Goal: Find specific page/section: Find specific page/section

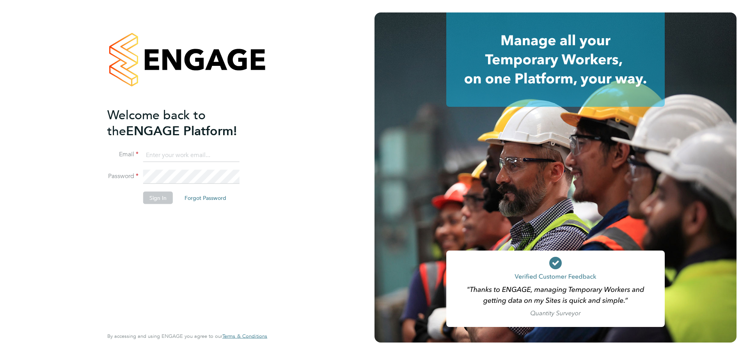
type input "helpdesk@wills-security.co.uk"
click at [153, 186] on li "Password" at bounding box center [183, 181] width 152 height 22
click at [152, 188] on li "Password" at bounding box center [183, 181] width 152 height 22
click at [152, 198] on button "Sign In" at bounding box center [158, 198] width 30 height 12
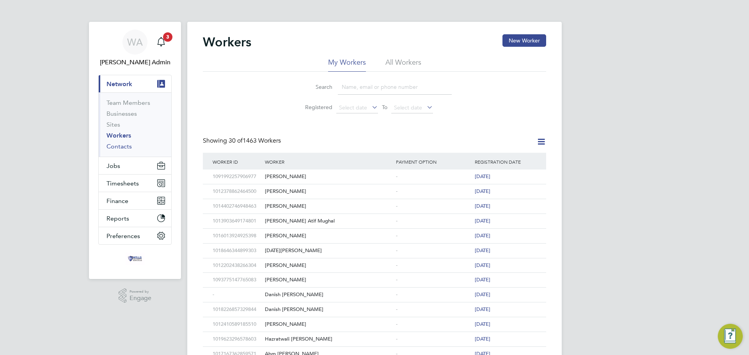
click at [122, 145] on link "Contacts" at bounding box center [118, 146] width 25 height 7
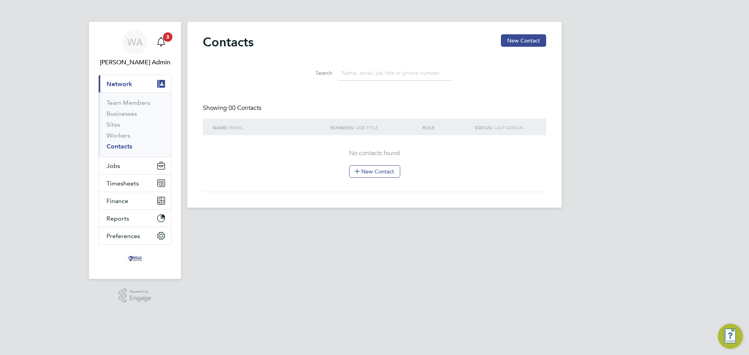
click at [123, 125] on li "Sites" at bounding box center [135, 126] width 58 height 11
click at [117, 133] on link "Workers" at bounding box center [118, 135] width 24 height 7
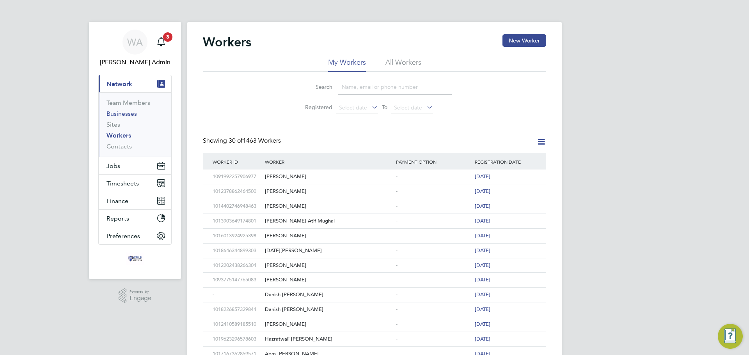
click at [115, 117] on link "Businesses" at bounding box center [121, 113] width 30 height 7
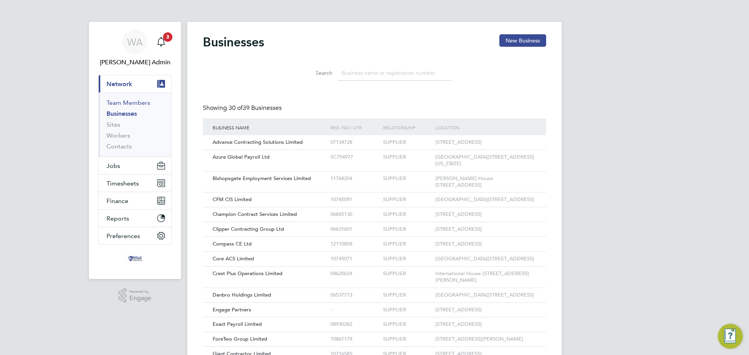
click at [115, 101] on link "Team Members" at bounding box center [128, 102] width 44 height 7
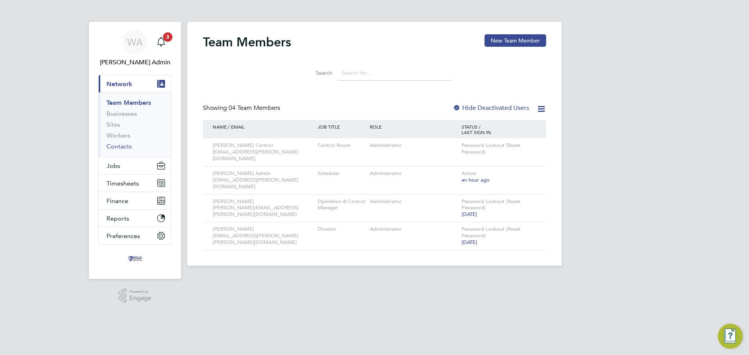
click at [117, 147] on link "Contacts" at bounding box center [118, 146] width 25 height 7
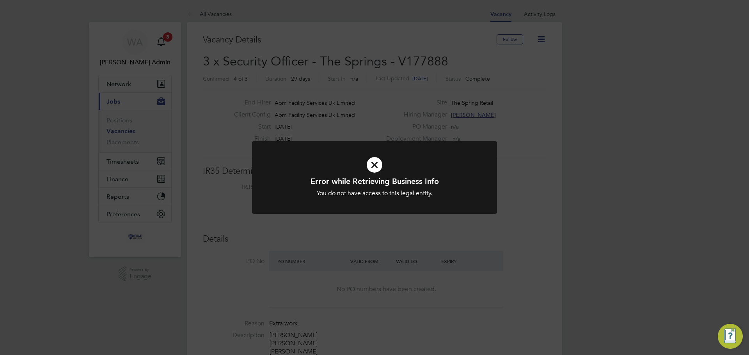
click at [374, 168] on icon at bounding box center [374, 165] width 203 height 30
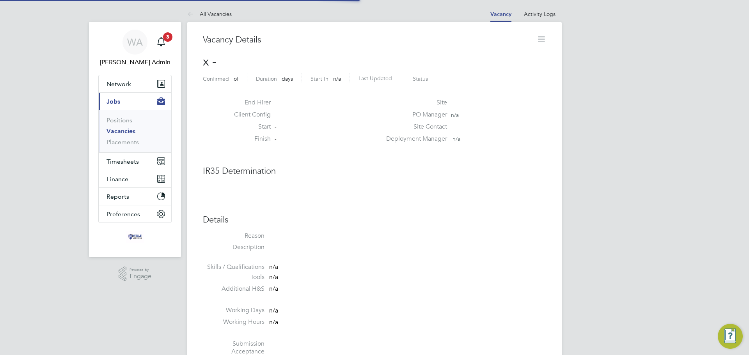
scroll to position [4, 4]
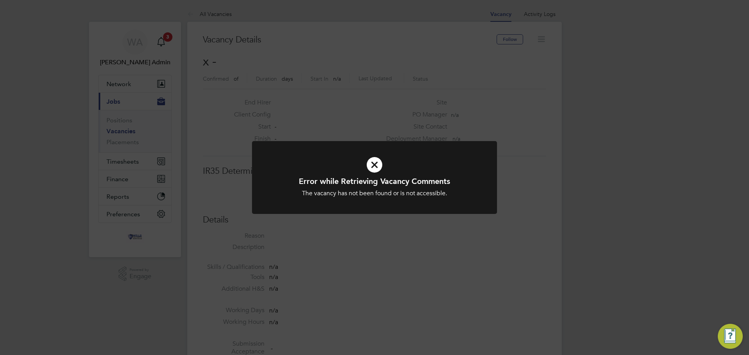
click at [378, 163] on icon at bounding box center [374, 165] width 203 height 30
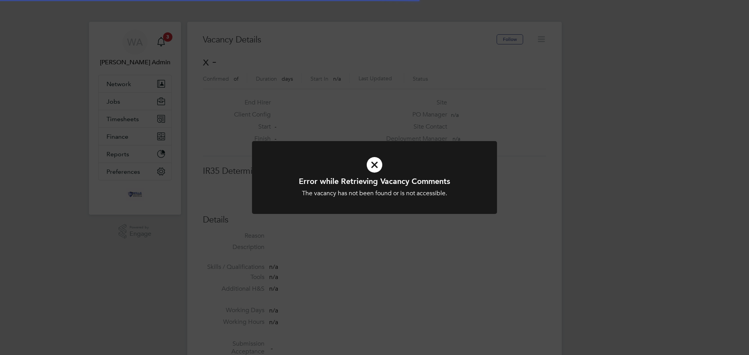
scroll to position [12, 168]
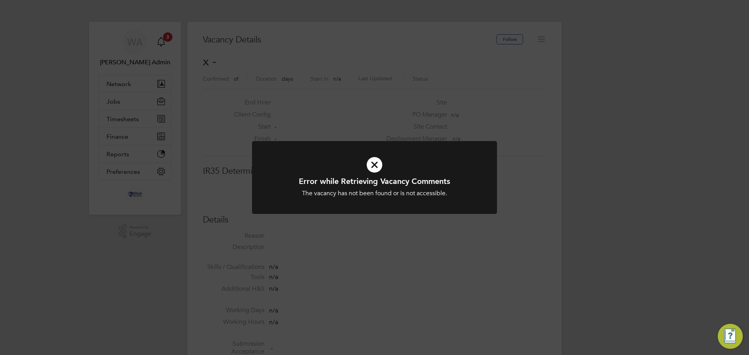
click at [372, 165] on icon at bounding box center [374, 165] width 203 height 30
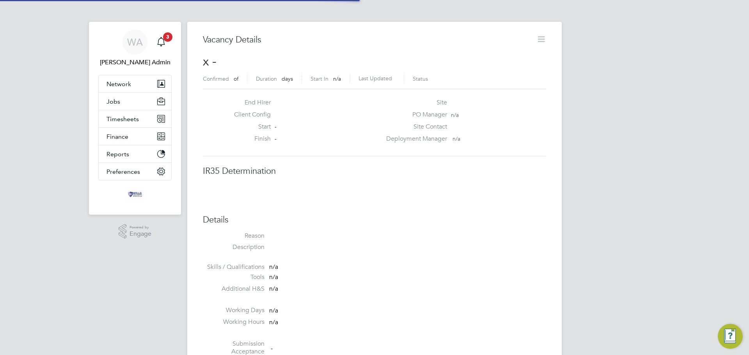
scroll to position [12, 168]
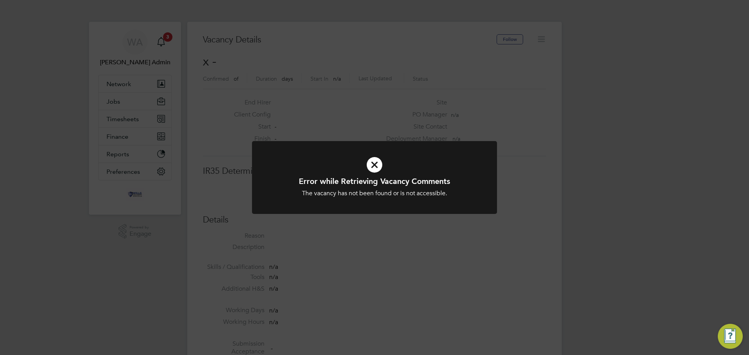
click at [371, 163] on icon at bounding box center [374, 165] width 203 height 30
